Goal: Task Accomplishment & Management: Use online tool/utility

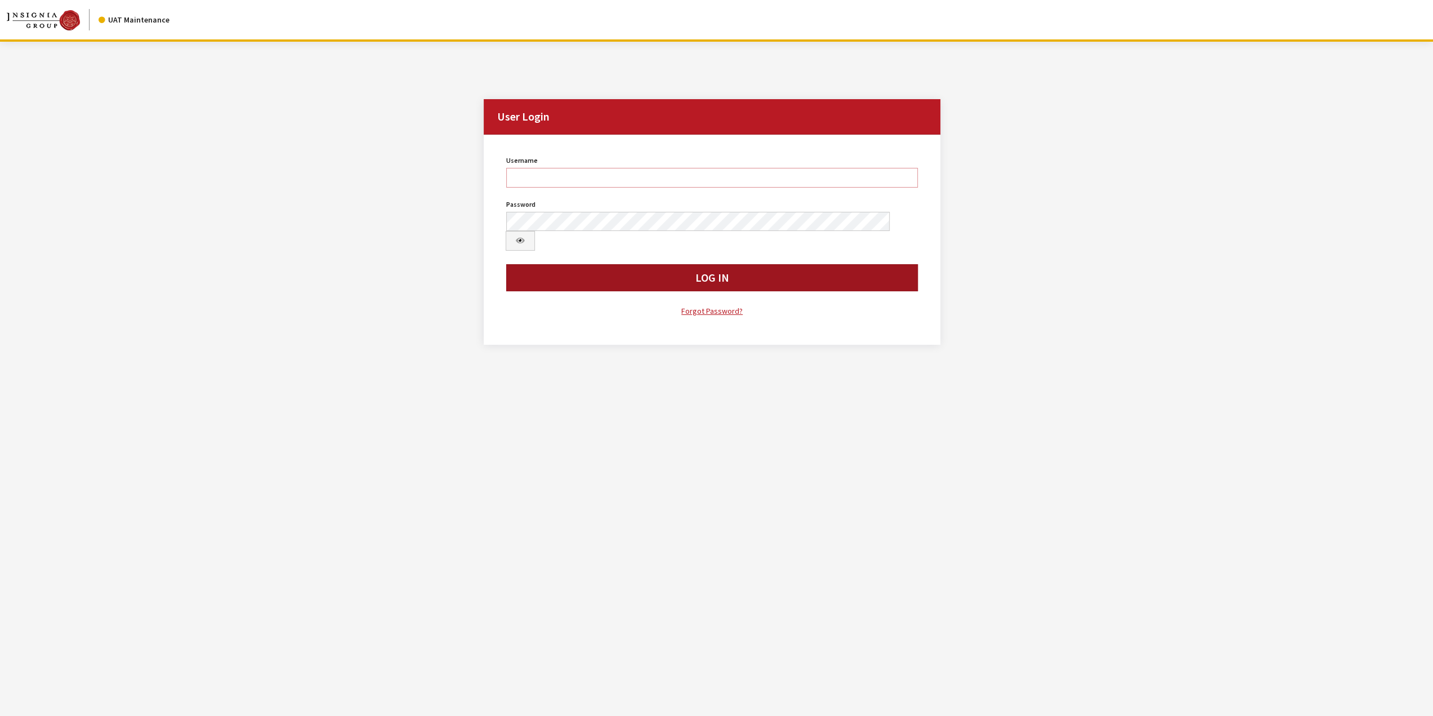
type input "jswartwout"
click at [738, 264] on button "Log In" at bounding box center [712, 277] width 412 height 27
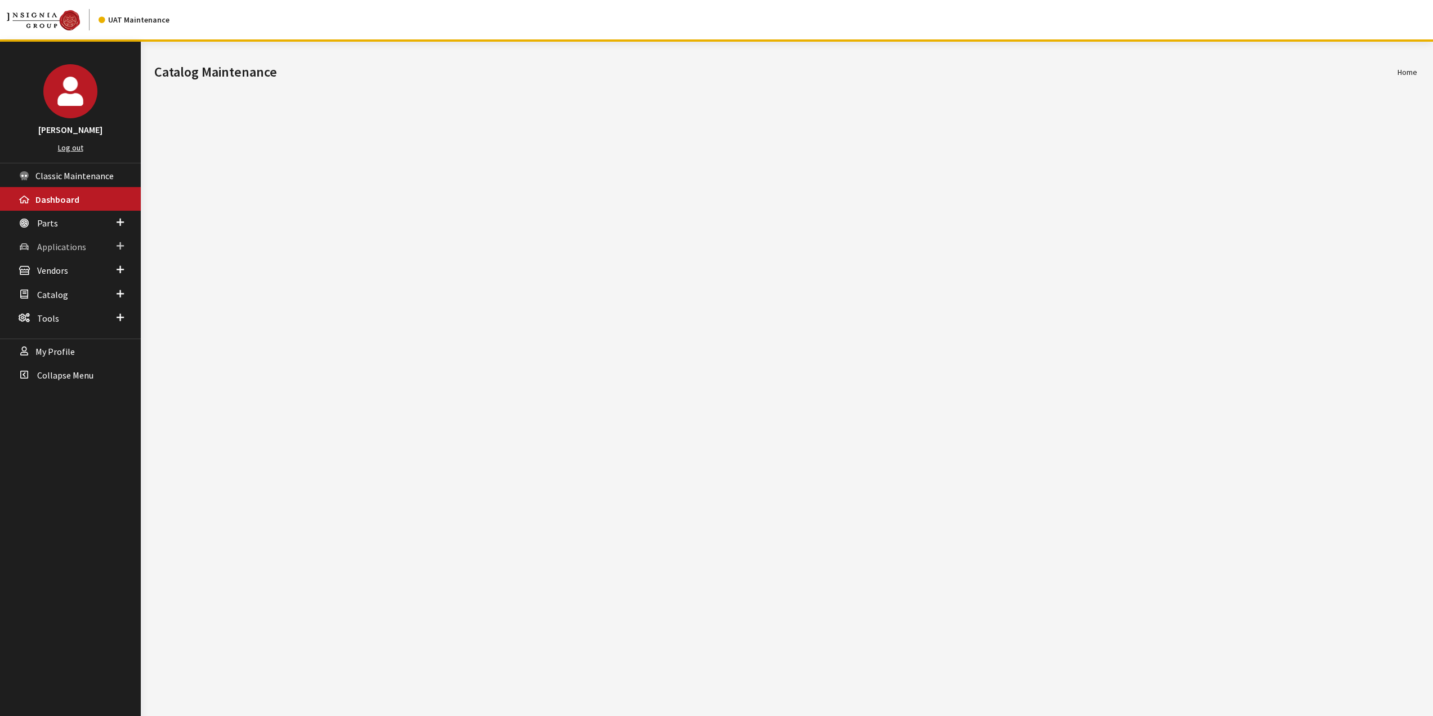
click at [54, 246] on span "Applications" at bounding box center [61, 246] width 49 height 11
click at [74, 282] on link "Application Search" at bounding box center [70, 289] width 141 height 21
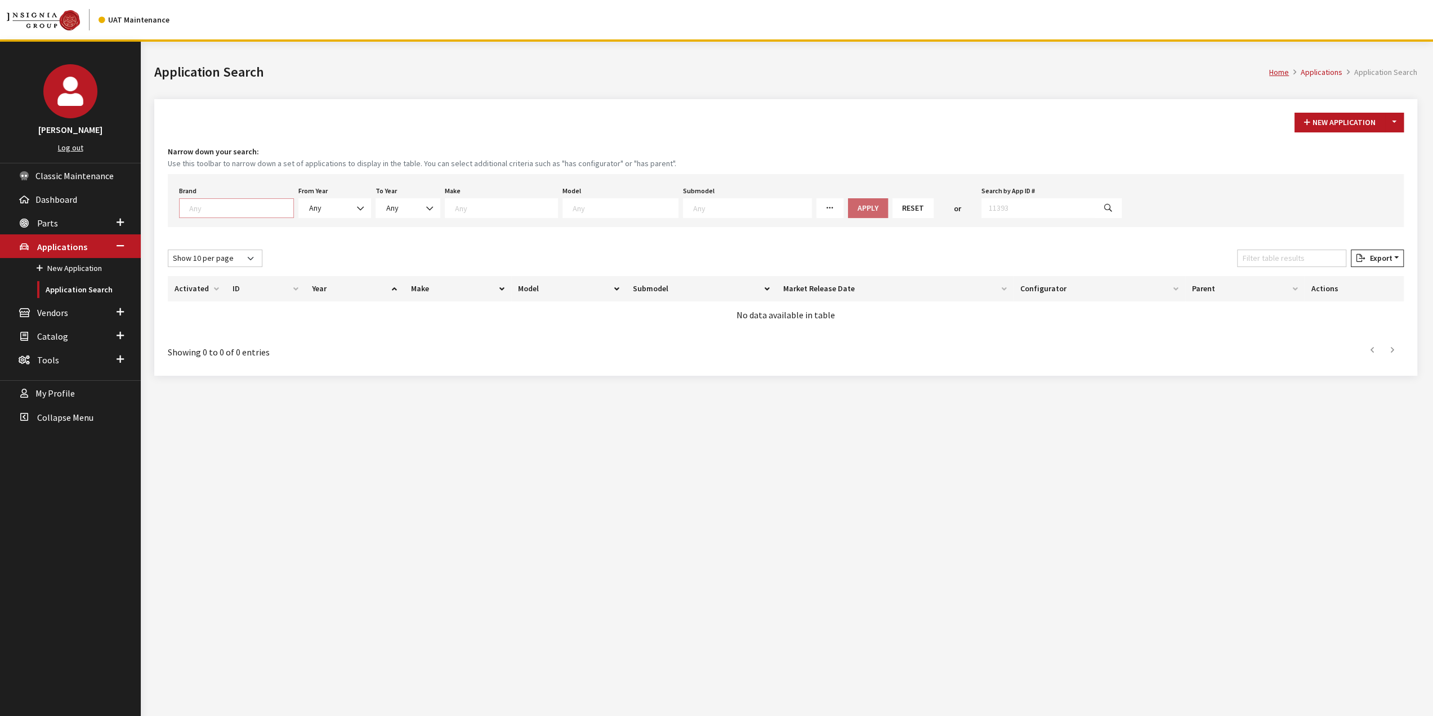
click at [230, 213] on span at bounding box center [236, 208] width 115 height 20
select select "11"
select select
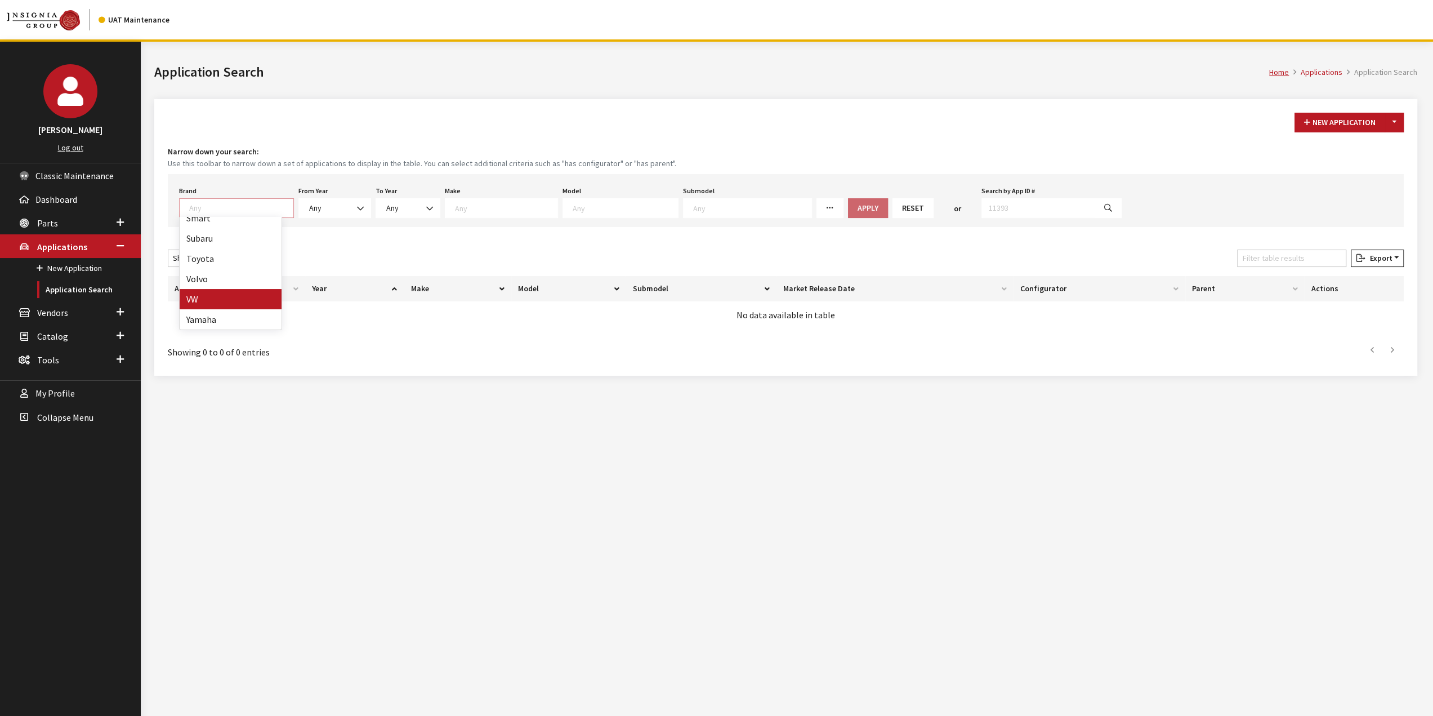
select select
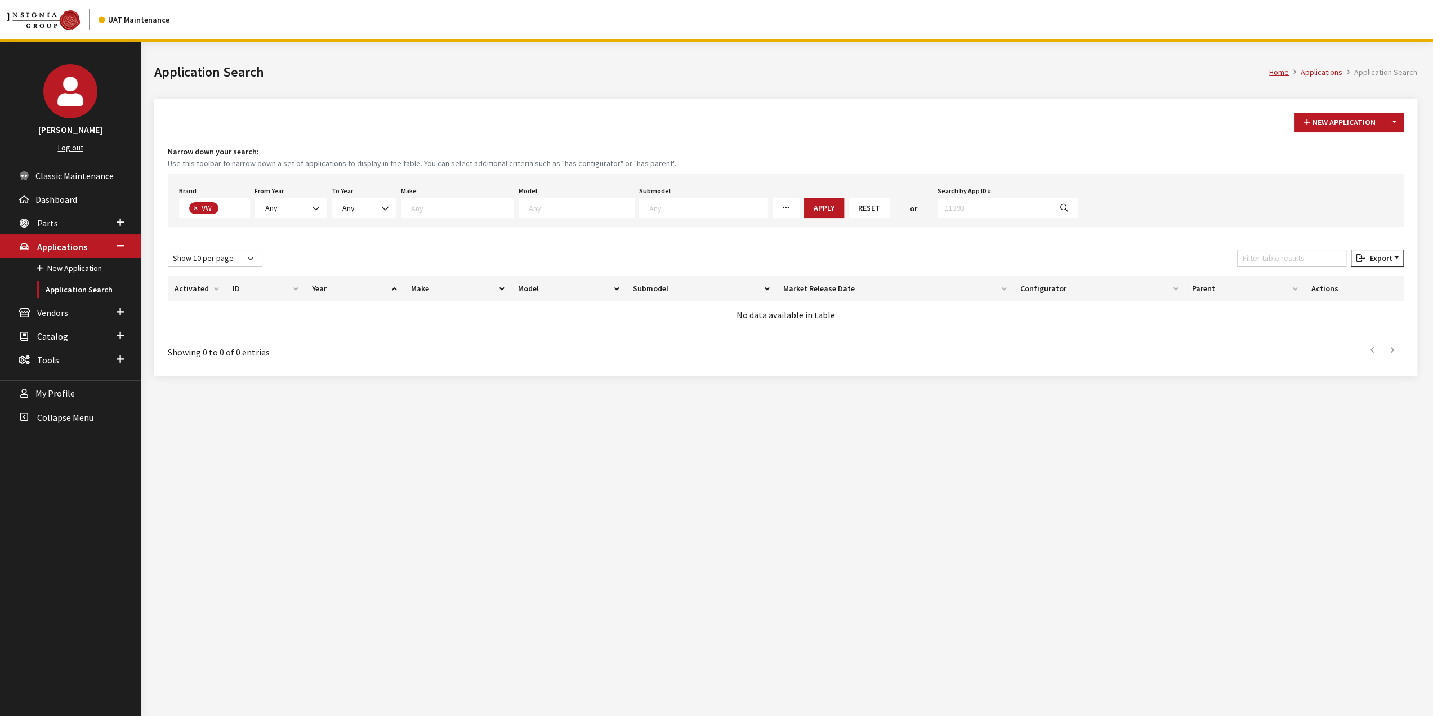
scroll to position [310, 0]
click at [282, 204] on span "Any" at bounding box center [291, 208] width 58 height 12
select select "2026"
select select
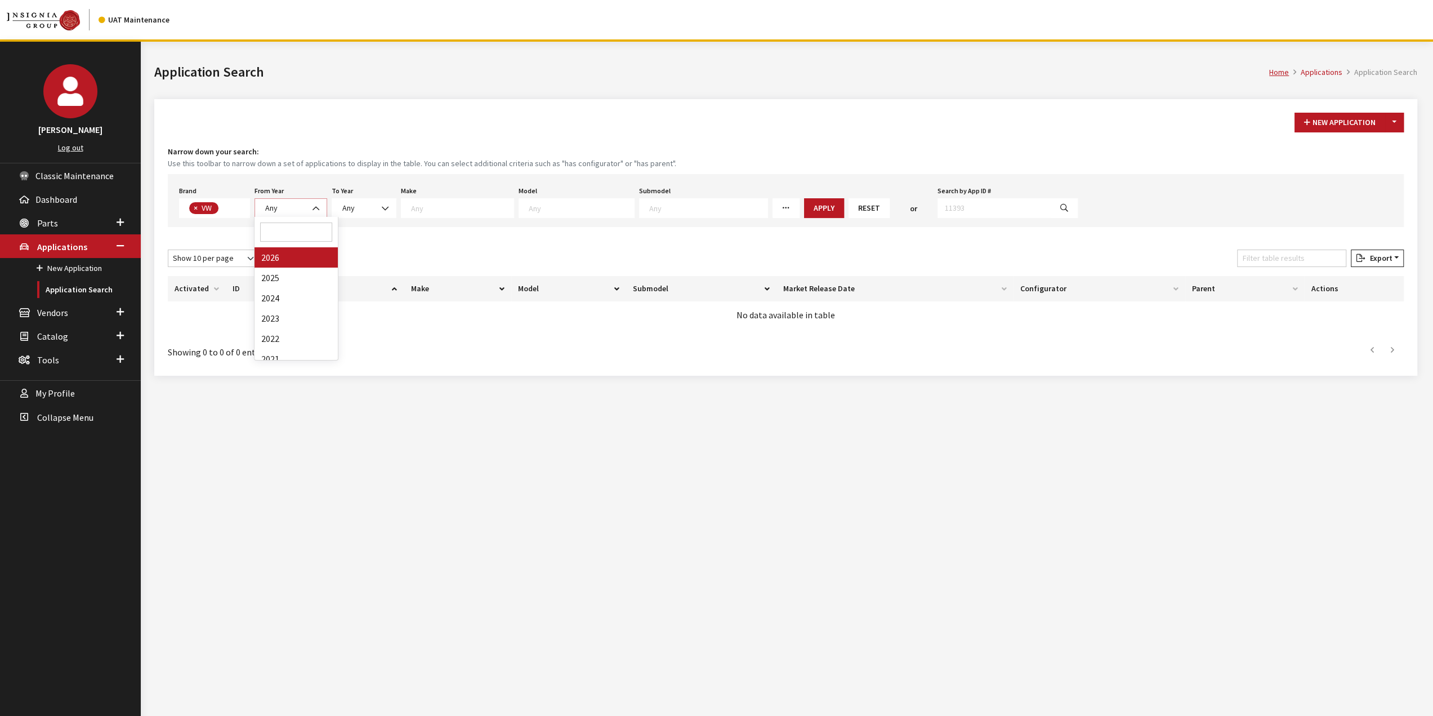
select select
click at [388, 204] on span "Any" at bounding box center [386, 208] width 50 height 12
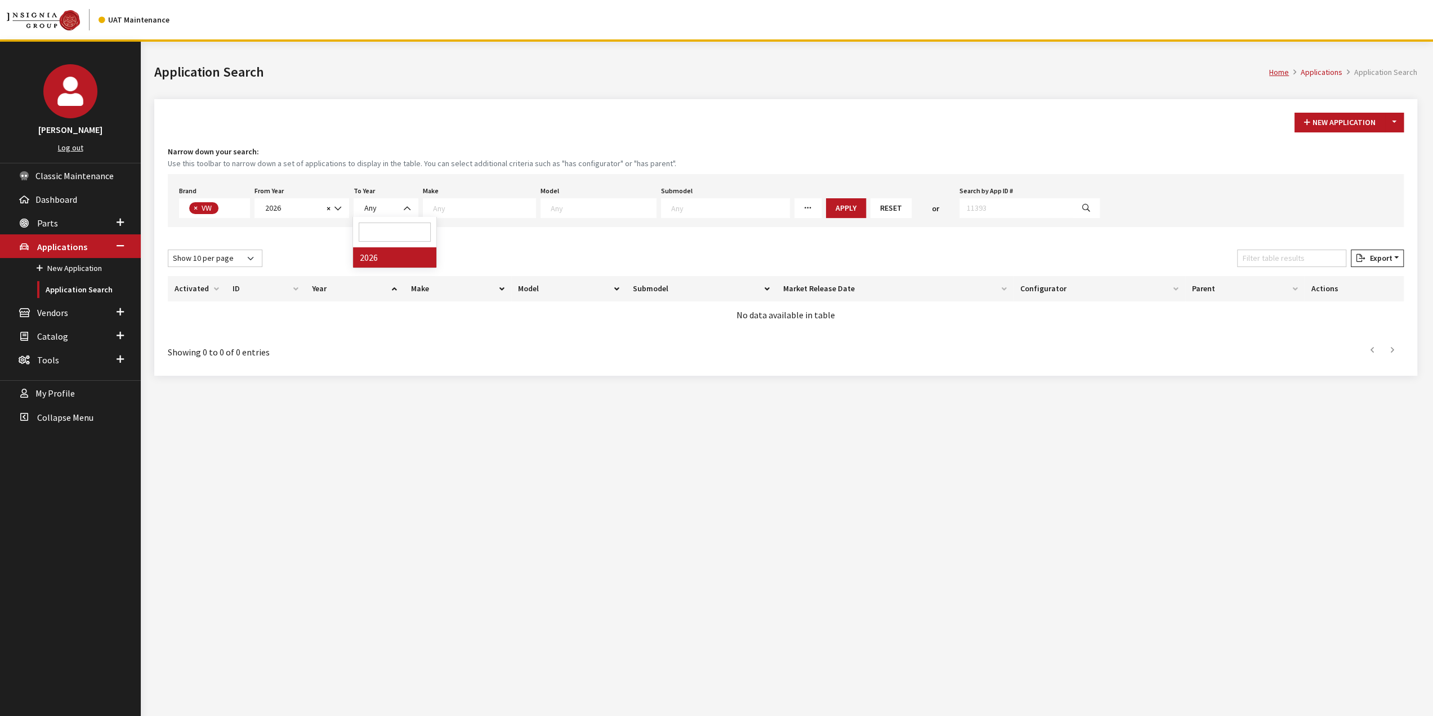
click at [443, 215] on span at bounding box center [479, 208] width 113 height 20
click at [574, 213] on span at bounding box center [599, 208] width 116 height 20
drag, startPoint x: 572, startPoint y: 83, endPoint x: 584, endPoint y: 93, distance: 15.2
click at [573, 86] on div "Home Applications Application Search Application Search" at bounding box center [786, 70] width 1277 height 57
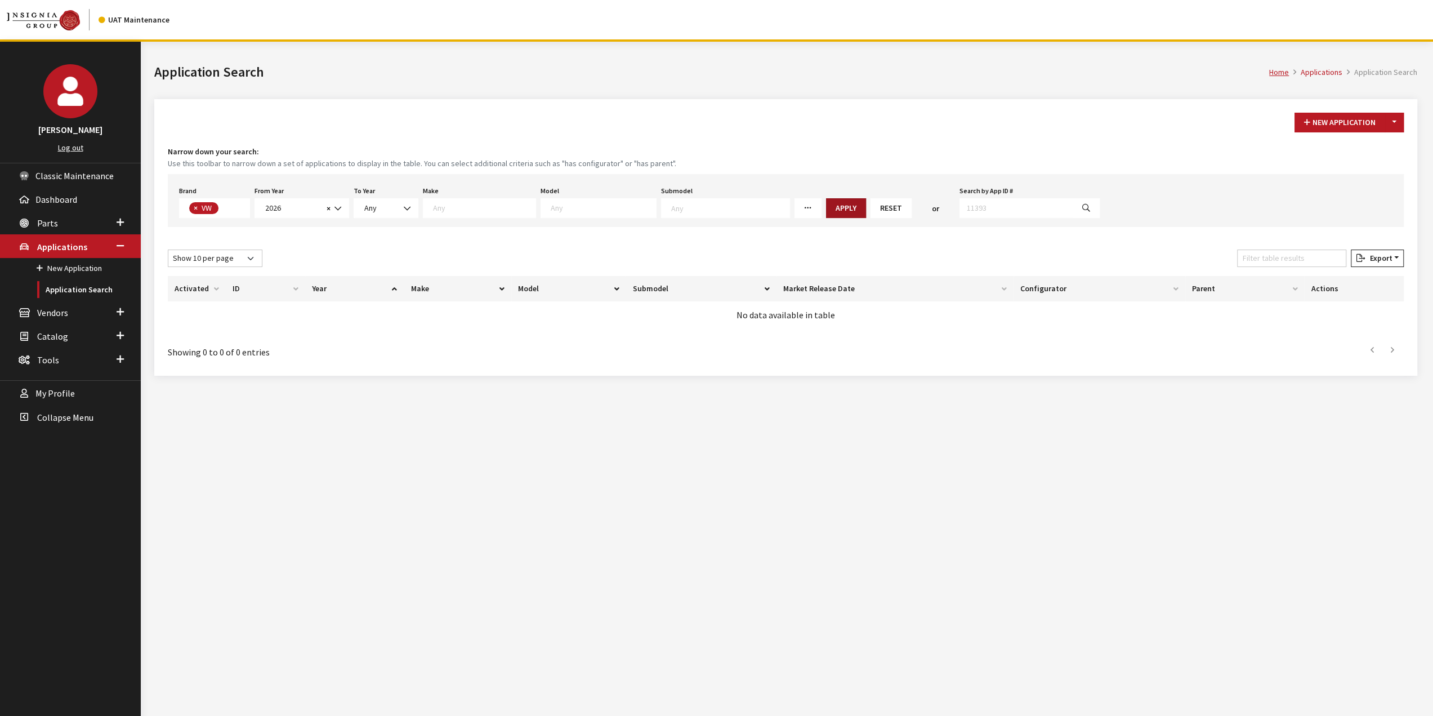
click at [826, 198] on button "Apply" at bounding box center [846, 208] width 40 height 20
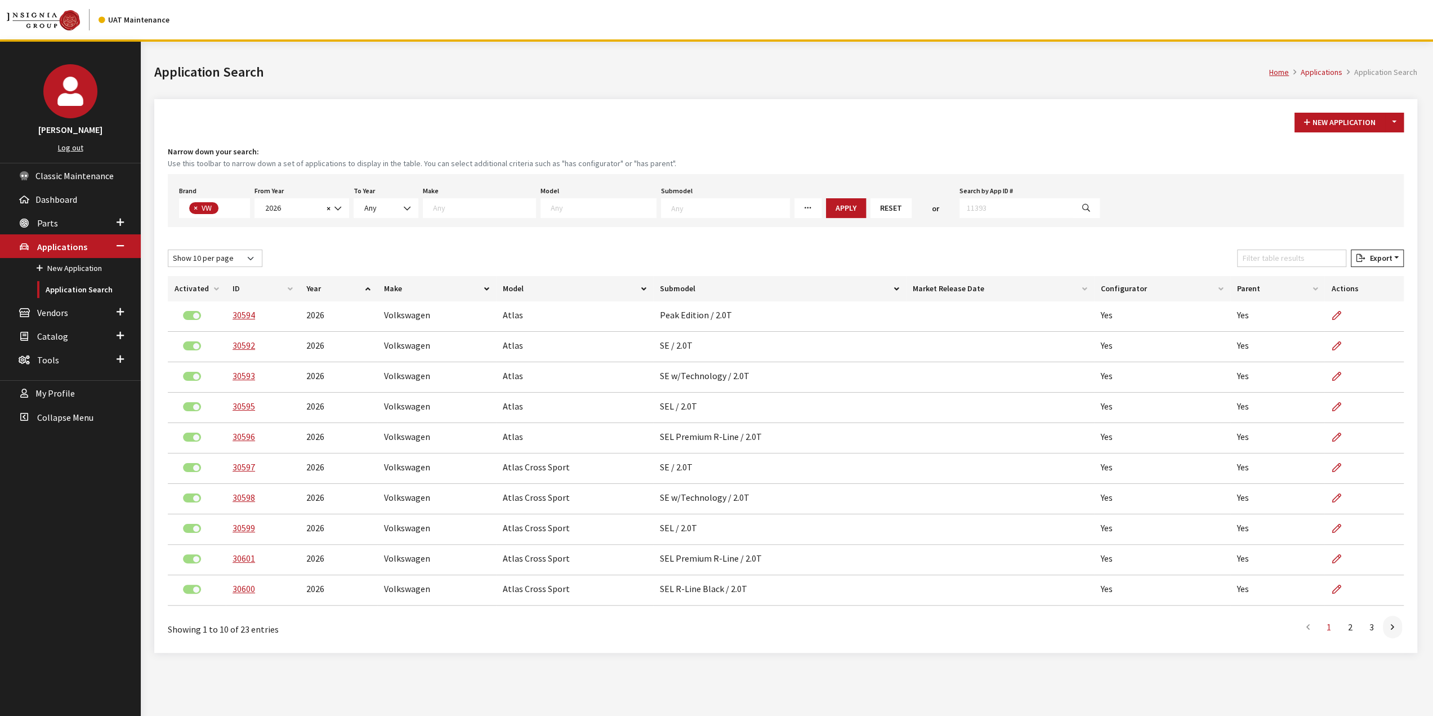
click at [1130, 287] on th "Configurator" at bounding box center [1162, 288] width 136 height 25
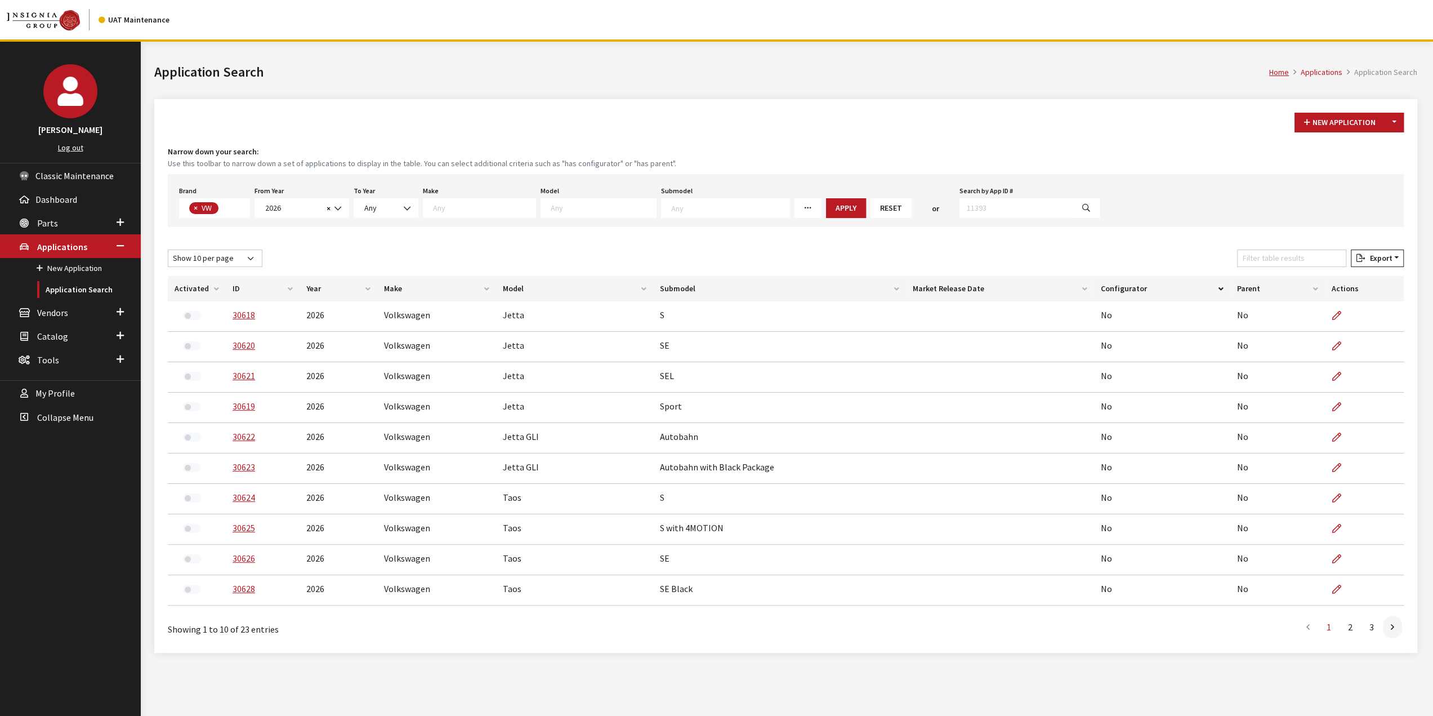
drag, startPoint x: 444, startPoint y: 208, endPoint x: 452, endPoint y: 209, distance: 7.3
click at [445, 208] on textarea "Search" at bounding box center [484, 208] width 103 height 10
drag, startPoint x: 519, startPoint y: 210, endPoint x: 546, endPoint y: 210, distance: 26.5
click at [525, 210] on div "Brand Any Acura Alfa Romeo Audi Bentley BMW DoubleTake [PERSON_NAME] Honda Hyun…" at bounding box center [786, 200] width 1236 height 53
click at [551, 210] on textarea "Search" at bounding box center [603, 208] width 105 height 10
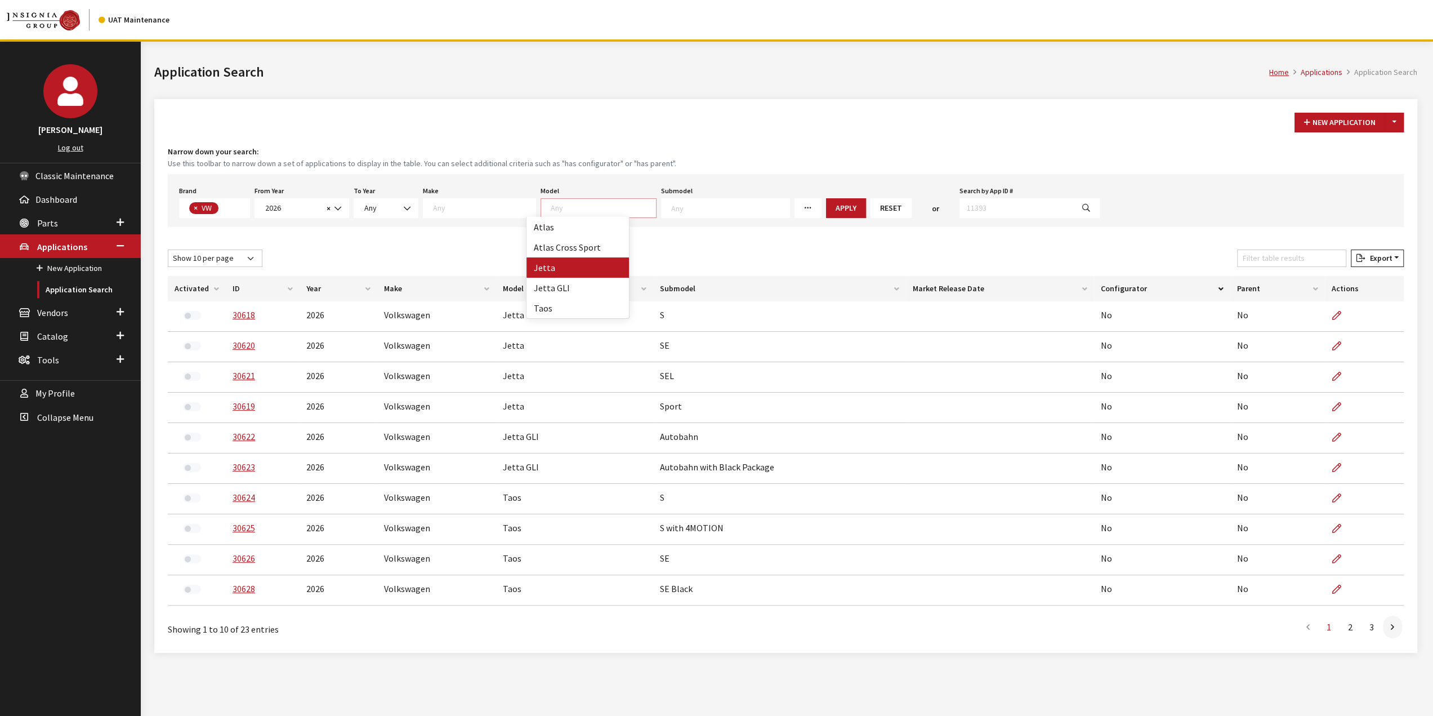
drag, startPoint x: 551, startPoint y: 270, endPoint x: 722, endPoint y: 231, distance: 175.5
select select "291"
select select
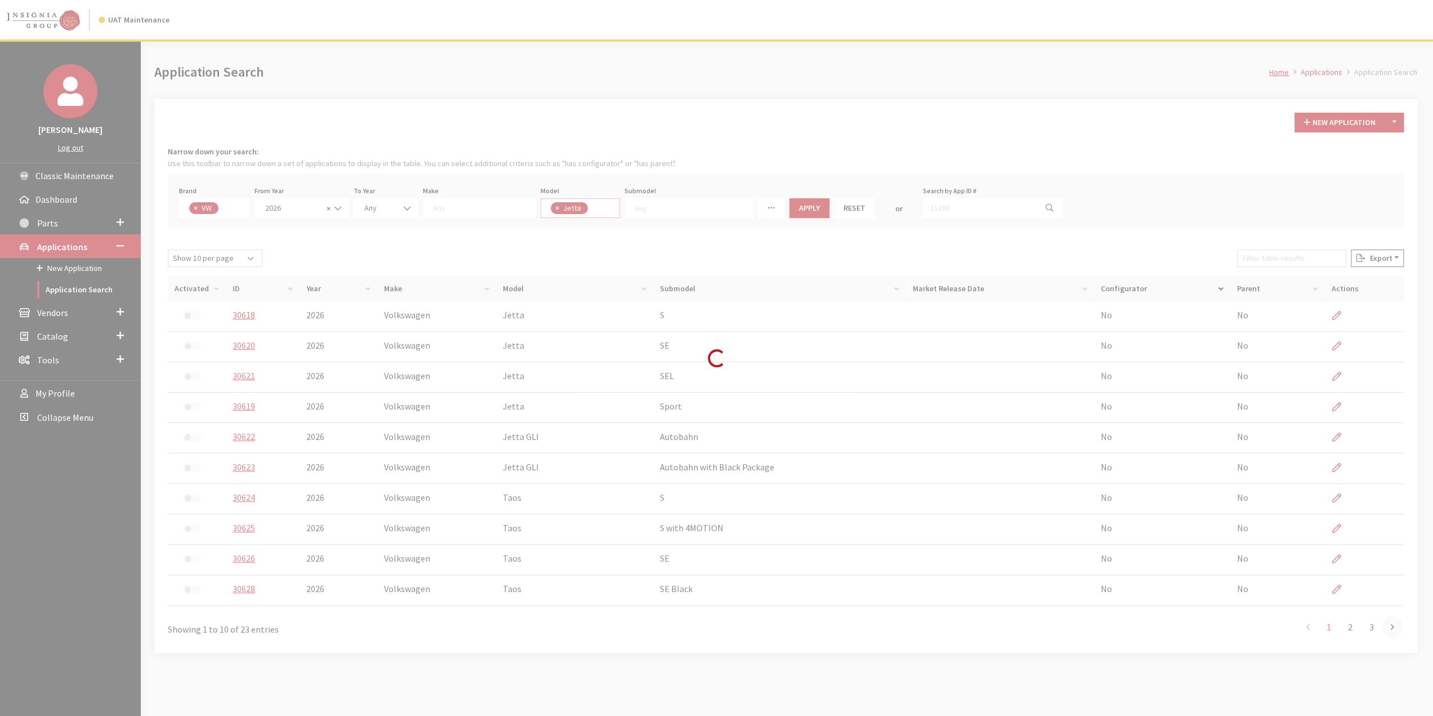
scroll to position [21, 0]
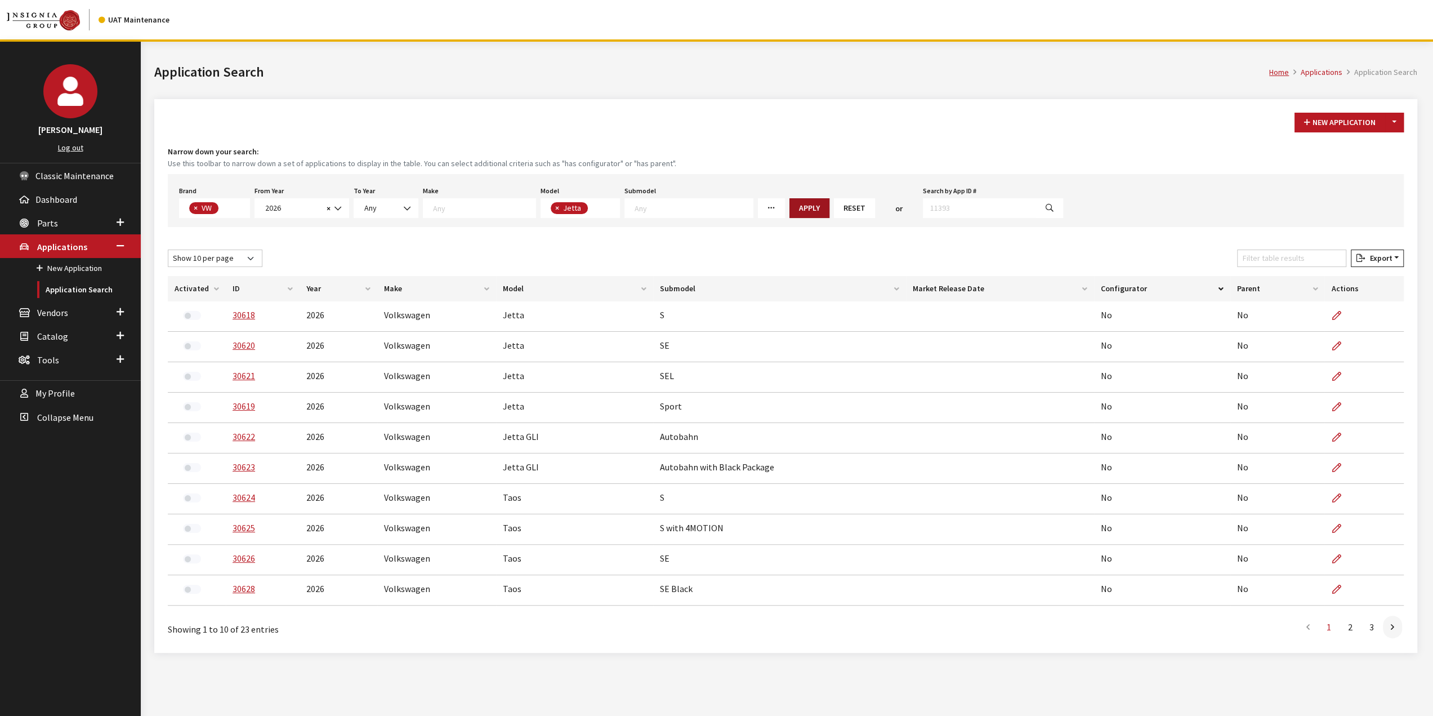
click at [790, 210] on button "Apply" at bounding box center [810, 208] width 40 height 20
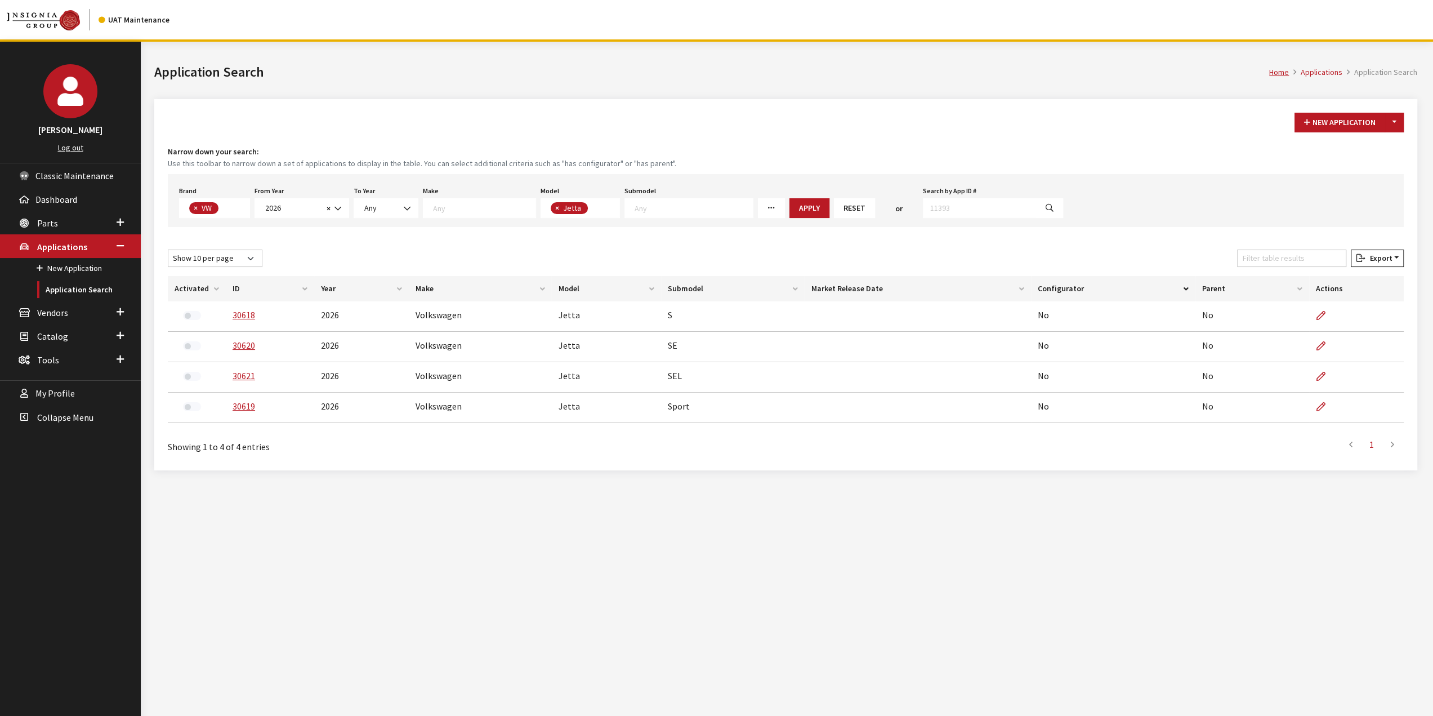
click at [1264, 153] on h4 "Narrow down your search:" at bounding box center [786, 152] width 1236 height 12
